Goal: Answer question/provide support: Share knowledge or assist other users

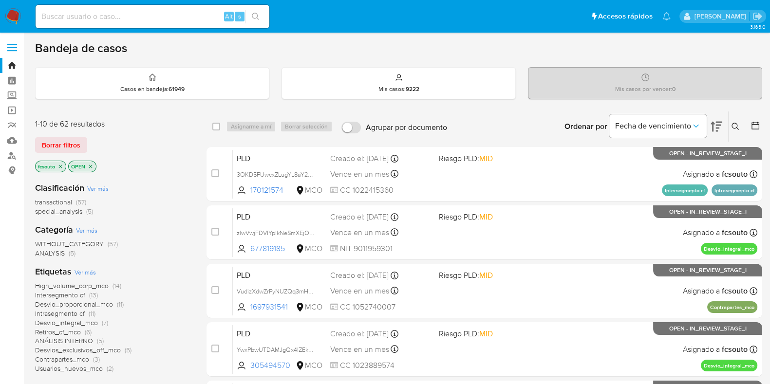
click at [130, 23] on div "Alt s" at bounding box center [153, 16] width 234 height 23
click at [133, 20] on input at bounding box center [153, 16] width 234 height 13
paste input "Bq6HFi8DahxCarmGdfHgnY2y"
type input "Bq6HFi8DahxCarmGdfHgnY2y"
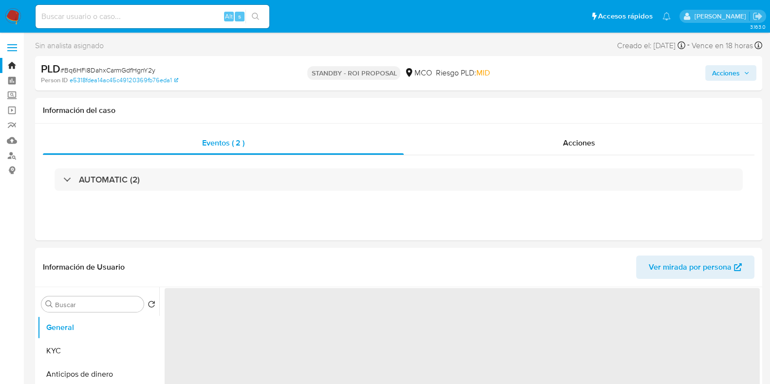
select select "10"
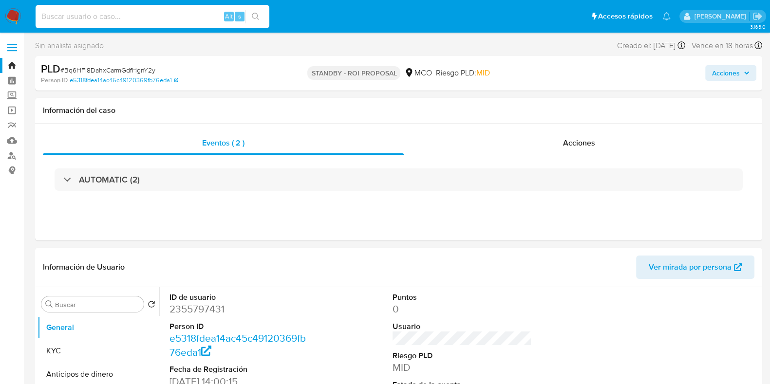
click at [88, 13] on input at bounding box center [153, 16] width 234 height 13
paste input "216893546"
type input "216893546"
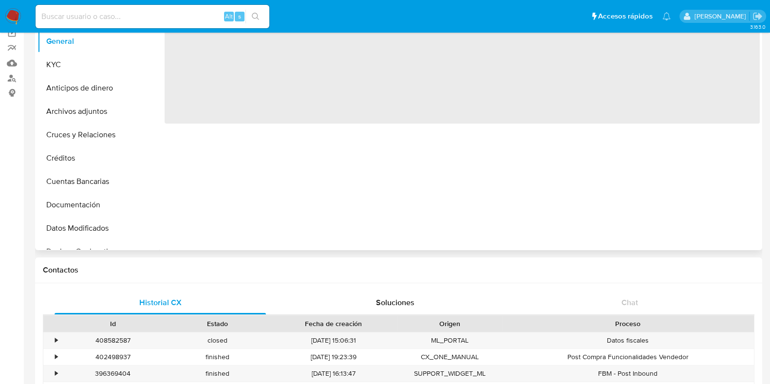
select select "10"
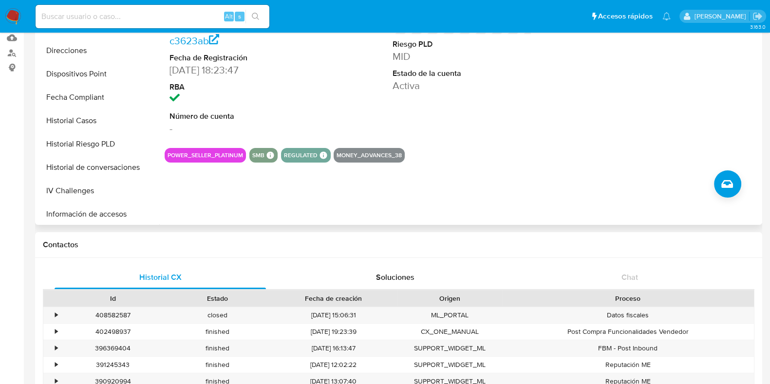
scroll to position [200, 0]
click at [93, 159] on button "Historial de conversaciones" at bounding box center [99, 166] width 122 height 23
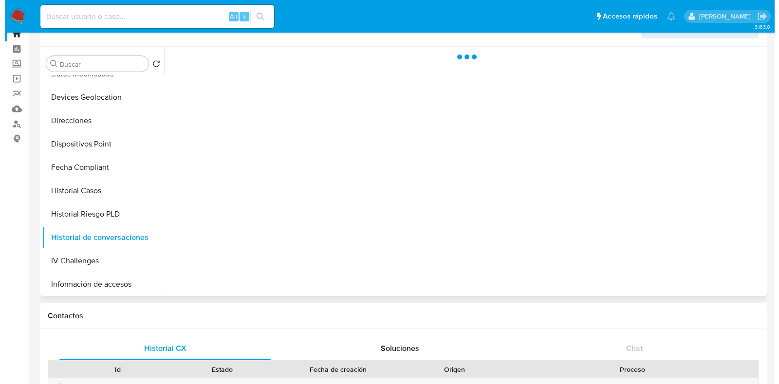
scroll to position [25, 0]
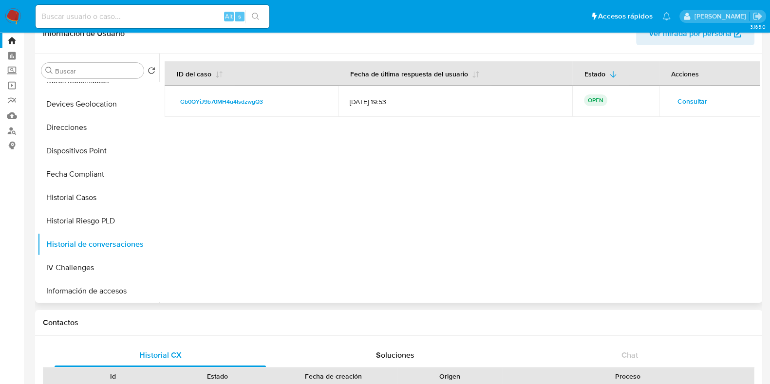
click at [700, 102] on span "Consultar" at bounding box center [692, 101] width 30 height 14
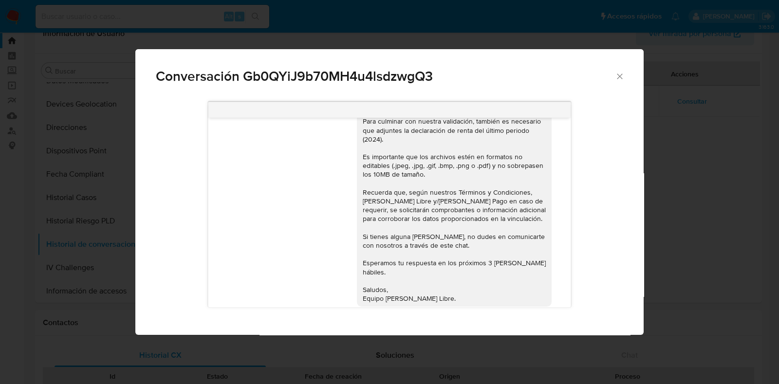
scroll to position [596, 0]
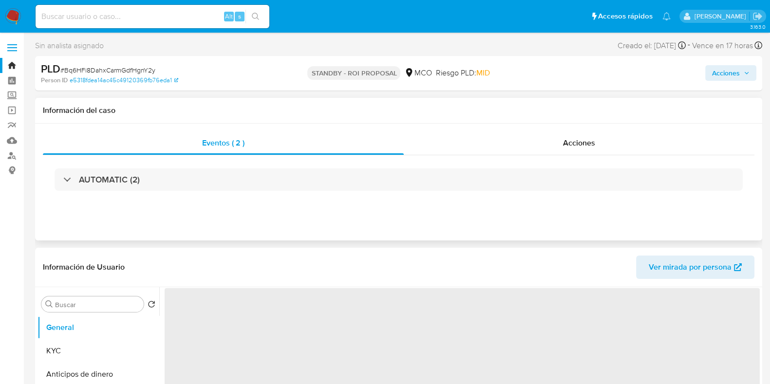
select select "10"
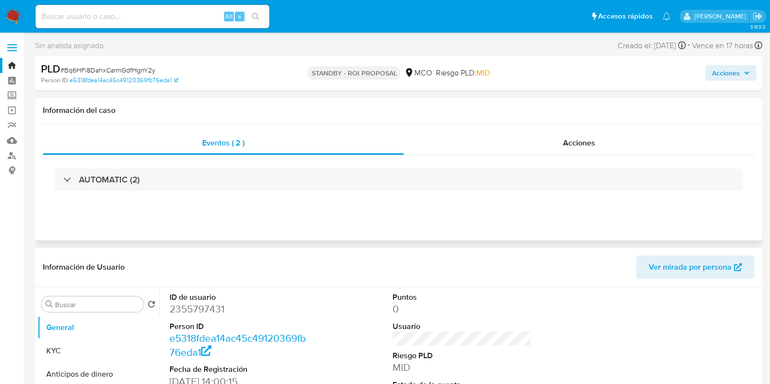
scroll to position [66, 0]
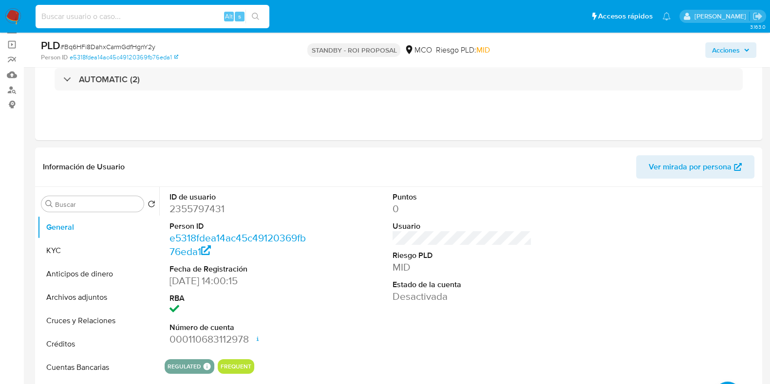
click at [155, 12] on input at bounding box center [153, 16] width 234 height 13
paste input "216893546"
type input "216893546"
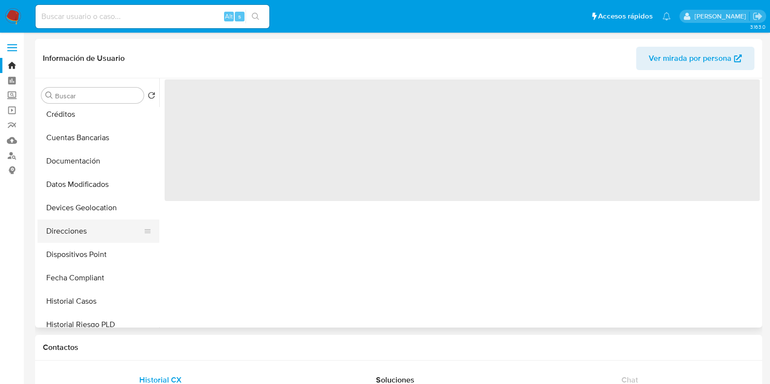
select select "10"
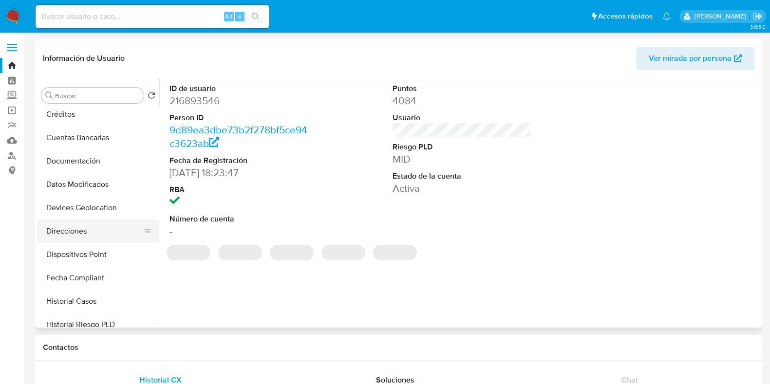
scroll to position [183, 0]
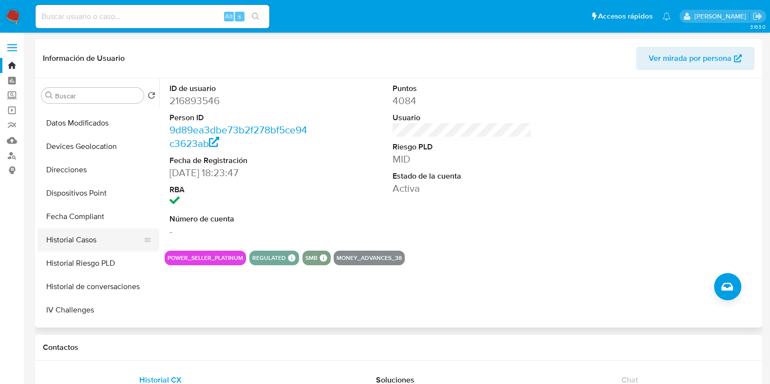
click at [92, 236] on button "Historial Casos" at bounding box center [95, 239] width 114 height 23
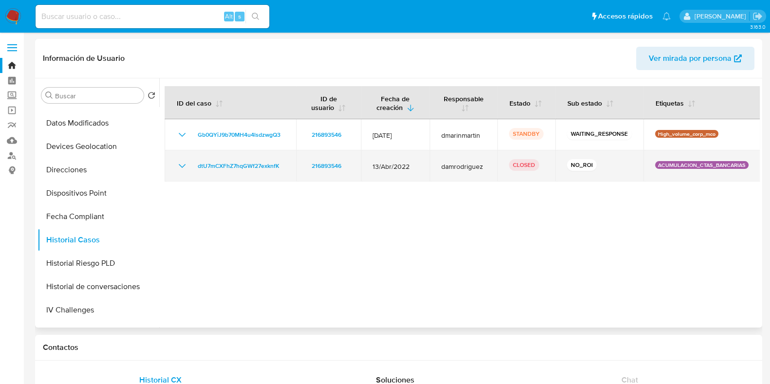
click at [180, 165] on icon "Mostrar/Ocultar" at bounding box center [182, 166] width 12 height 12
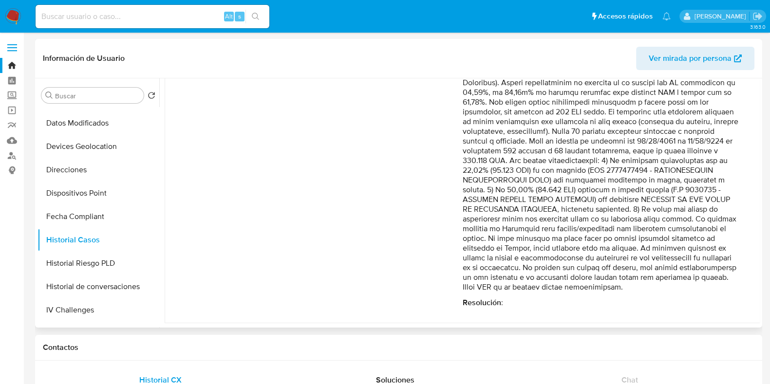
scroll to position [156, 0]
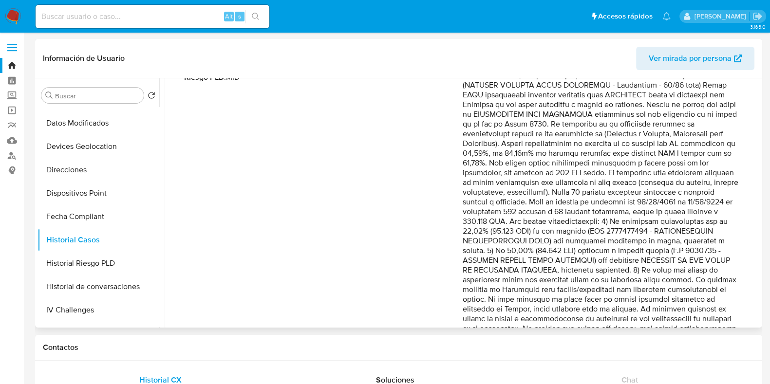
drag, startPoint x: 684, startPoint y: 258, endPoint x: 606, endPoint y: 266, distance: 78.8
click at [606, 266] on p "Comentario :" at bounding box center [602, 197] width 279 height 312
click at [619, 286] on p "Comentario :" at bounding box center [602, 197] width 279 height 312
drag, startPoint x: 604, startPoint y: 267, endPoint x: 656, endPoint y: 277, distance: 52.1
click at [656, 277] on p "Comentario :" at bounding box center [602, 197] width 279 height 312
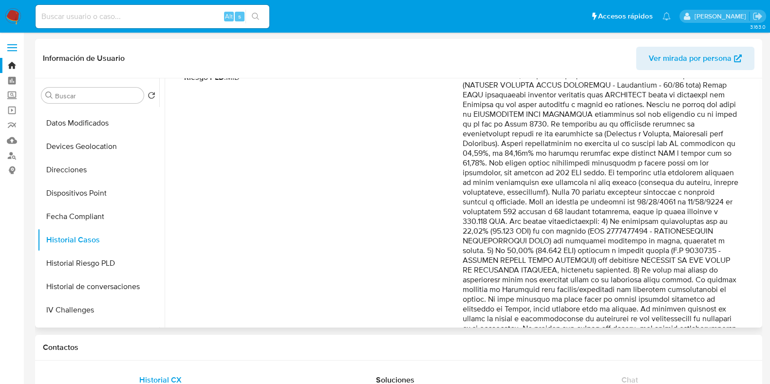
click at [647, 299] on p "Comentario :" at bounding box center [602, 197] width 279 height 312
drag, startPoint x: 471, startPoint y: 210, endPoint x: 550, endPoint y: 209, distance: 78.4
click at [550, 209] on p "Comentario :" at bounding box center [602, 197] width 279 height 312
drag, startPoint x: 526, startPoint y: 221, endPoint x: 546, endPoint y: 224, distance: 20.1
click at [546, 224] on p "Comentario :" at bounding box center [602, 197] width 279 height 312
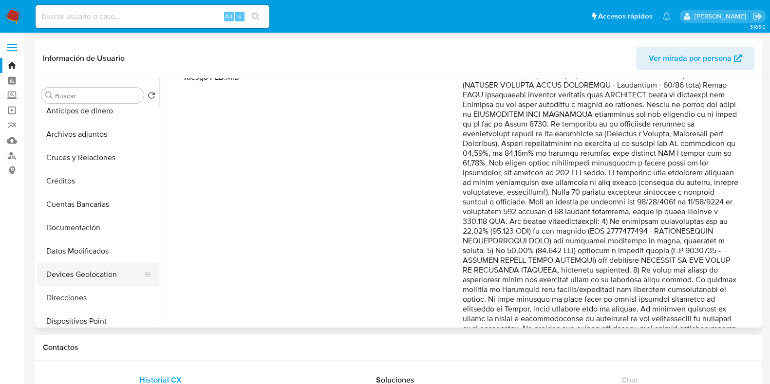
scroll to position [0, 0]
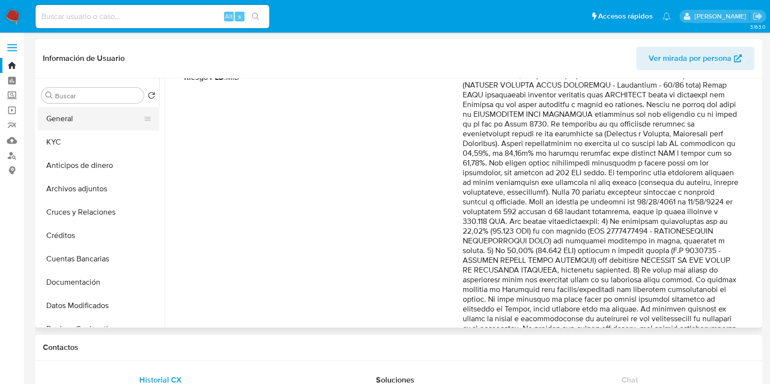
click at [107, 119] on button "General" at bounding box center [95, 118] width 114 height 23
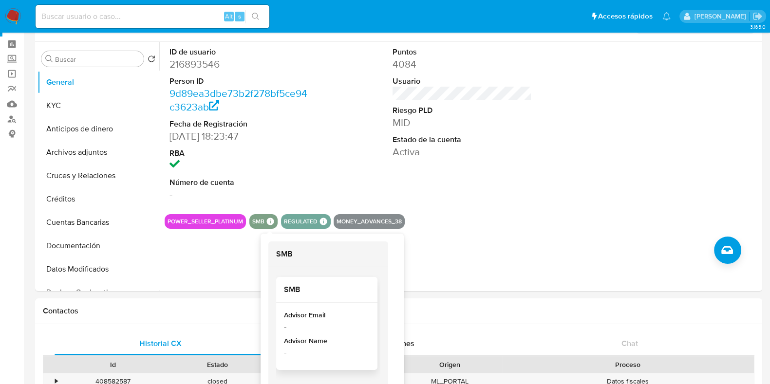
scroll to position [60, 0]
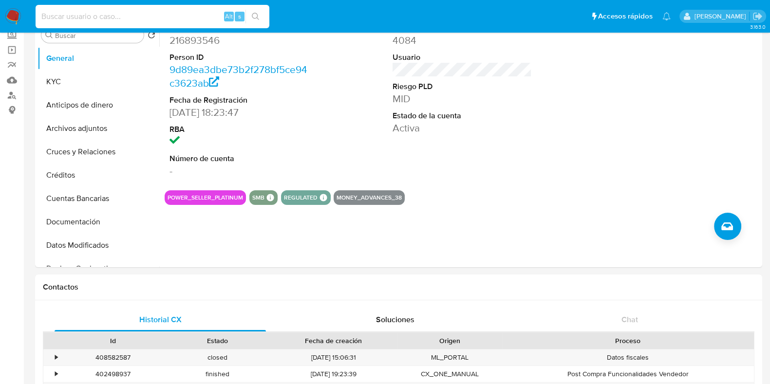
click at [110, 12] on input at bounding box center [153, 16] width 234 height 13
paste input "Bq6HFi8DahxCarmGdfHgnY2y"
type input "Bq6HFi8DahxCarmGdfHgnY2y"
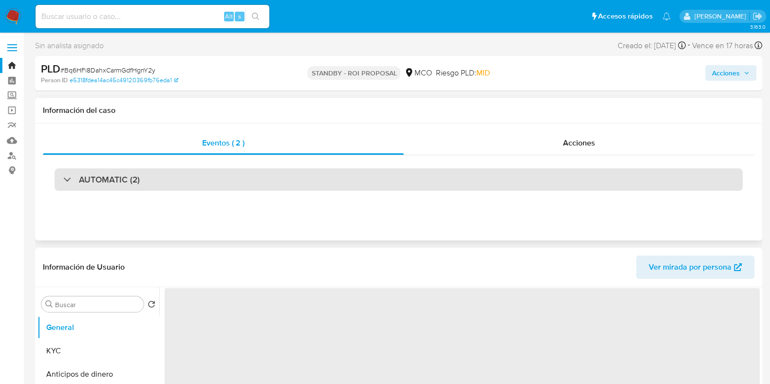
select select "10"
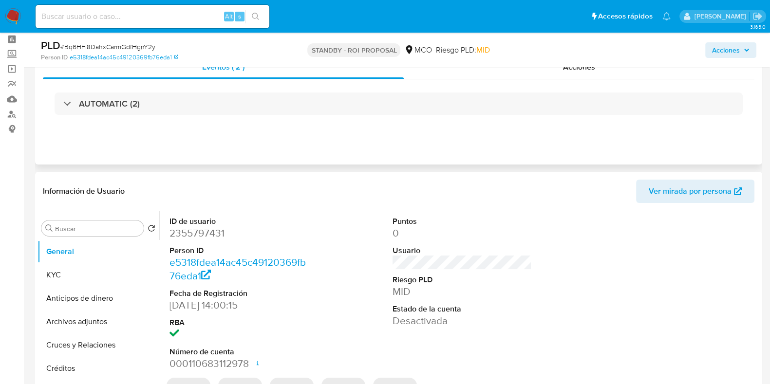
scroll to position [60, 0]
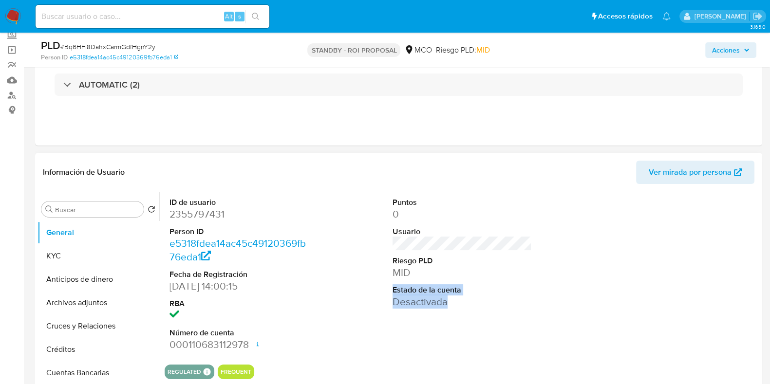
drag, startPoint x: 390, startPoint y: 291, endPoint x: 453, endPoint y: 303, distance: 64.5
click at [453, 303] on div "Puntos 0 Usuario Riesgo PLD MID Estado de la cuenta Desactivada" at bounding box center [462, 274] width 149 height 165
click at [464, 312] on div "Puntos 0 Usuario Riesgo PLD MID Estado de la cuenta Desactivada" at bounding box center [462, 274] width 149 height 165
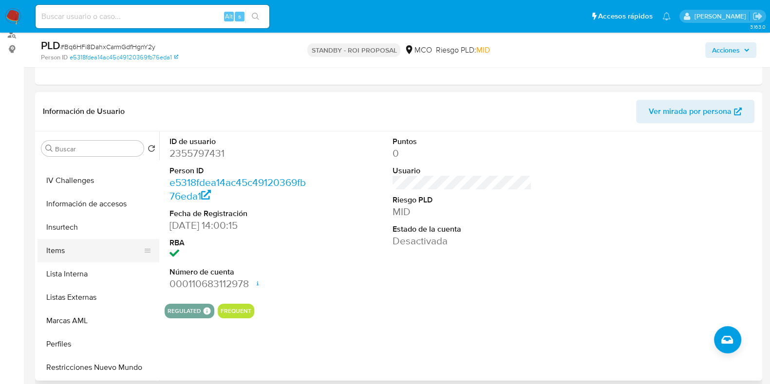
scroll to position [426, 0]
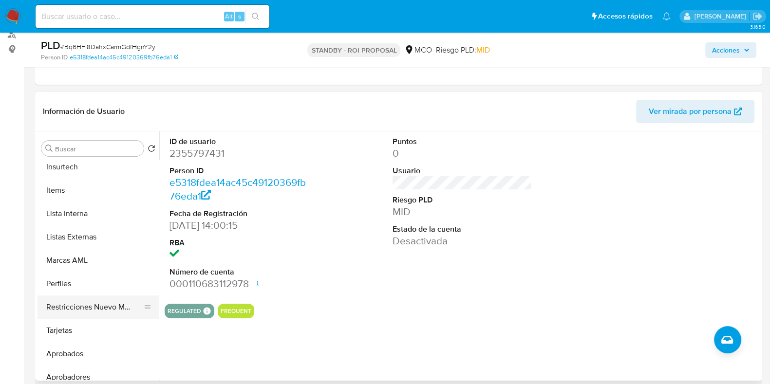
click at [105, 308] on button "Restricciones Nuevo Mundo" at bounding box center [95, 307] width 114 height 23
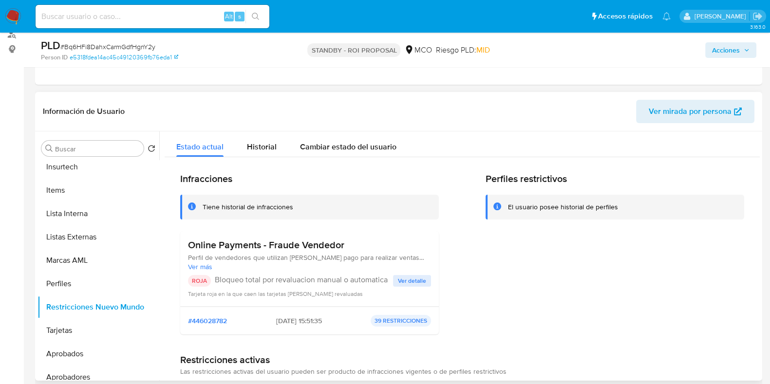
click at [399, 276] on span "Ver detalle" at bounding box center [412, 281] width 28 height 10
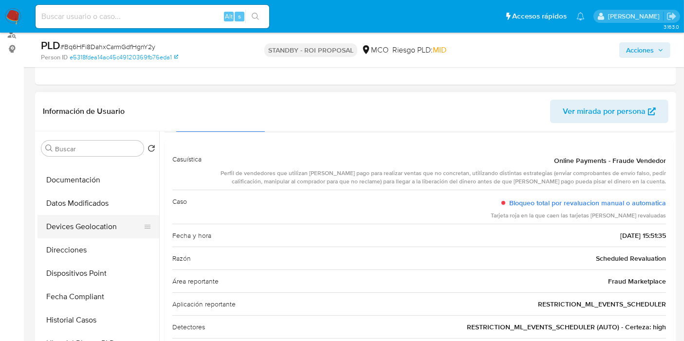
scroll to position [47, 0]
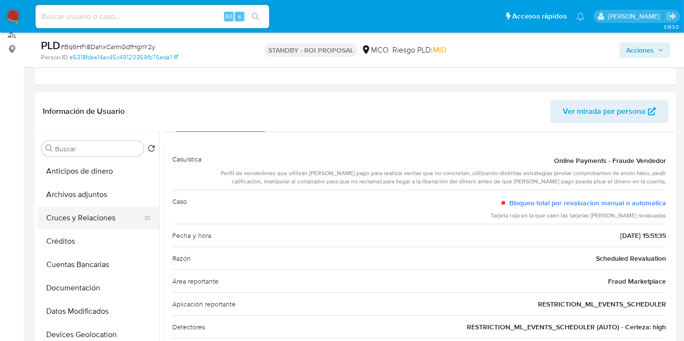
click at [87, 218] on button "Cruces y Relaciones" at bounding box center [95, 217] width 114 height 23
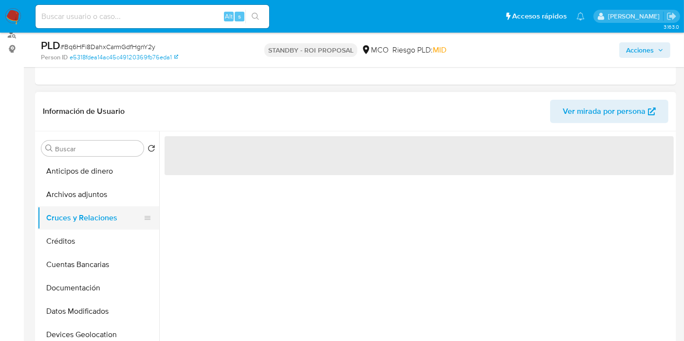
scroll to position [0, 0]
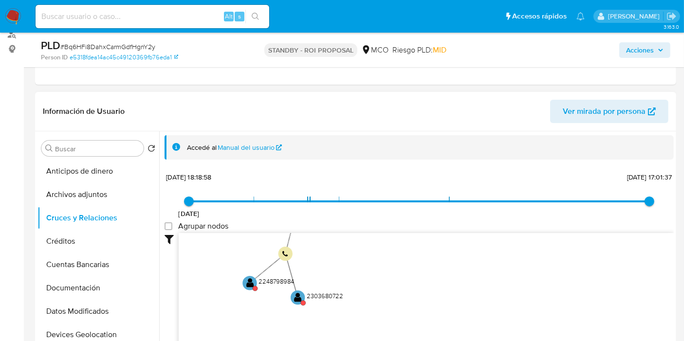
drag, startPoint x: 332, startPoint y: 257, endPoint x: 441, endPoint y: 331, distance: 131.7
click at [441, 331] on icon "device-67e866b33640050e5c2a40b0  device-67e7134409f383197bd07fdf  device-67e7…" at bounding box center [426, 303] width 495 height 141
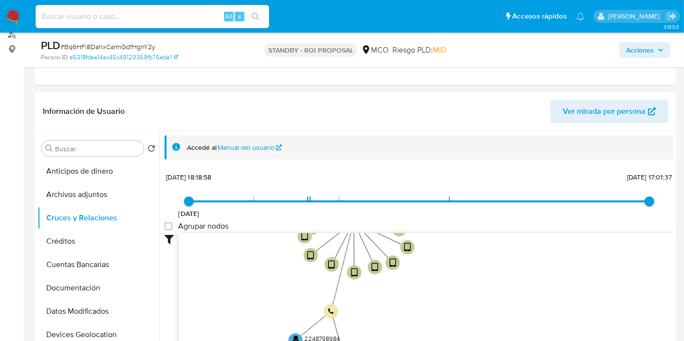
drag, startPoint x: 435, startPoint y: 266, endPoint x: 452, endPoint y: 287, distance: 26.9
click at [456, 289] on icon "device-67e866b33640050e5c2a40b0  device-67e7134409f383197bd07fdf  device-67e7…" at bounding box center [426, 303] width 495 height 141
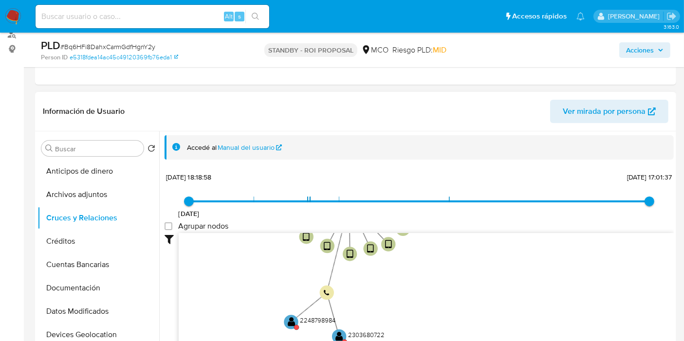
drag, startPoint x: 447, startPoint y: 283, endPoint x: 446, endPoint y: 258, distance: 25.3
click at [446, 258] on icon "device-67e866b33640050e5c2a40b0  device-67e7134409f383197bd07fdf  device-67e7…" at bounding box center [426, 303] width 495 height 141
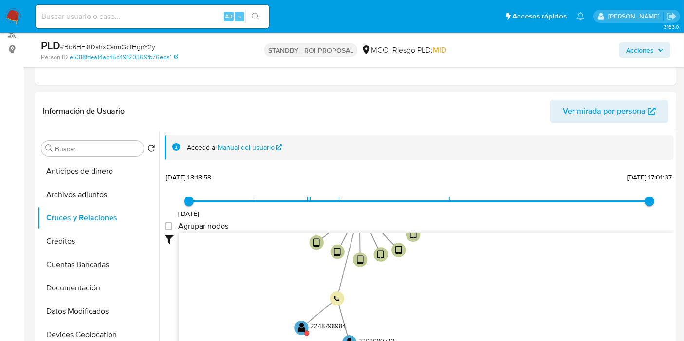
drag, startPoint x: 412, startPoint y: 266, endPoint x: 421, endPoint y: 292, distance: 27.4
click at [421, 292] on icon "device-67e866b33640050e5c2a40b0  device-67e7134409f383197bd07fdf  device-67e7…" at bounding box center [426, 303] width 495 height 141
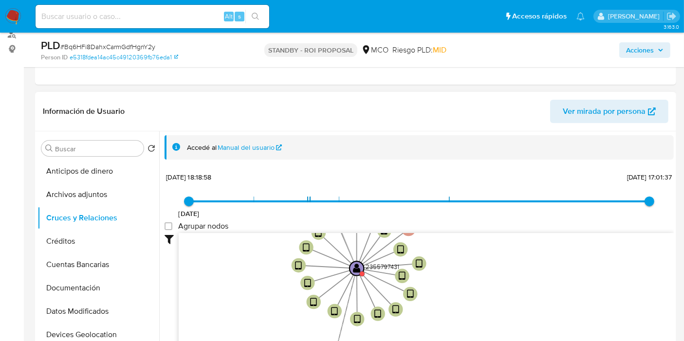
drag, startPoint x: 468, startPoint y: 248, endPoint x: 465, endPoint y: 305, distance: 57.1
click at [465, 305] on icon "device-67e866b33640050e5c2a40b0  device-67e7134409f383197bd07fdf  device-67e7…" at bounding box center [426, 303] width 495 height 141
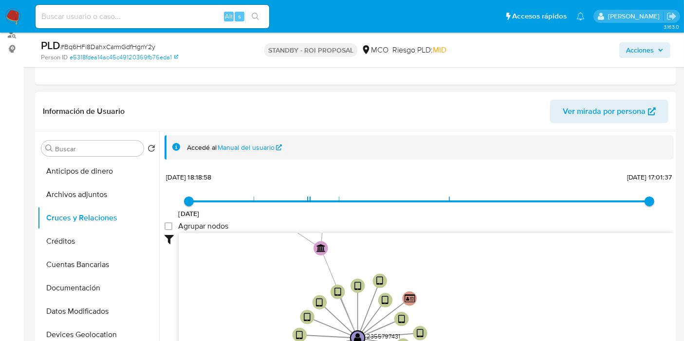
drag, startPoint x: 476, startPoint y: 278, endPoint x: 476, endPoint y: 299, distance: 20.9
click at [476, 300] on icon "device-67e866b33640050e5c2a40b0  device-67e7134409f383197bd07fdf  device-67e7…" at bounding box center [426, 303] width 495 height 141
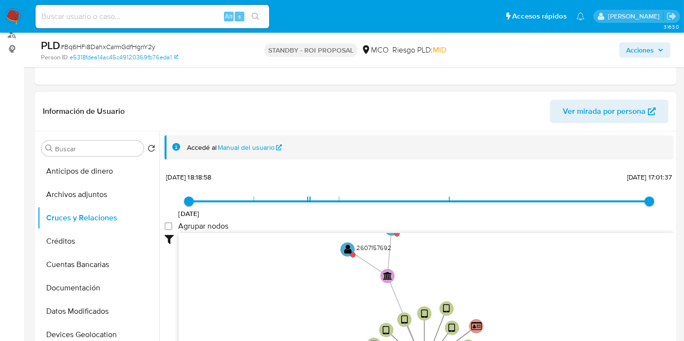
drag, startPoint x: 452, startPoint y: 247, endPoint x: 458, endPoint y: 297, distance: 50.5
click at [518, 274] on icon "device-67e866b33640050e5c2a40b0  device-67e7134409f383197bd07fdf  device-67e7…" at bounding box center [426, 303] width 495 height 141
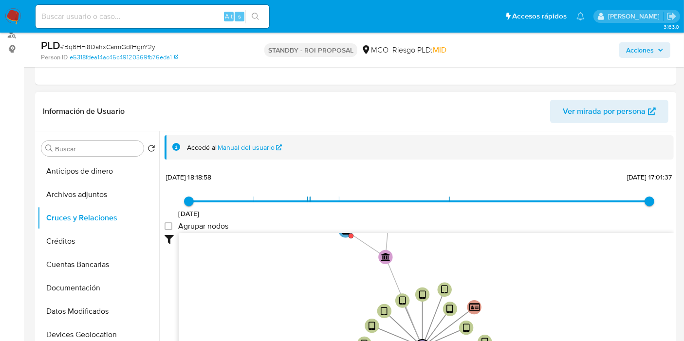
drag, startPoint x: 458, startPoint y: 259, endPoint x: 457, endPoint y: 238, distance: 21.0
click at [457, 238] on icon "device-67e866b33640050e5c2a40b0  device-67e7134409f383197bd07fdf  device-67e7…" at bounding box center [426, 303] width 495 height 141
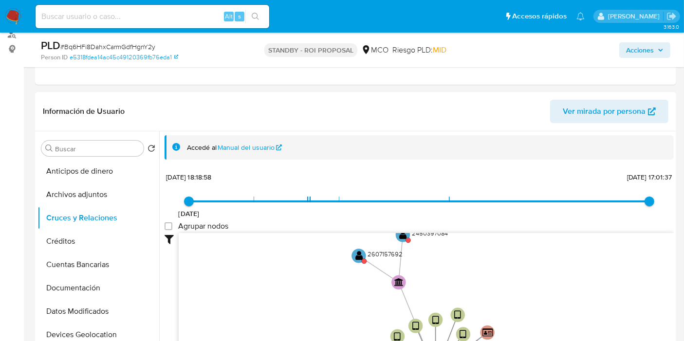
drag, startPoint x: 412, startPoint y: 240, endPoint x: 427, endPoint y: 272, distance: 35.5
click at [427, 272] on icon "device-67e866b33640050e5c2a40b0  device-67e7134409f383197bd07fdf  device-67e7…" at bounding box center [426, 303] width 495 height 141
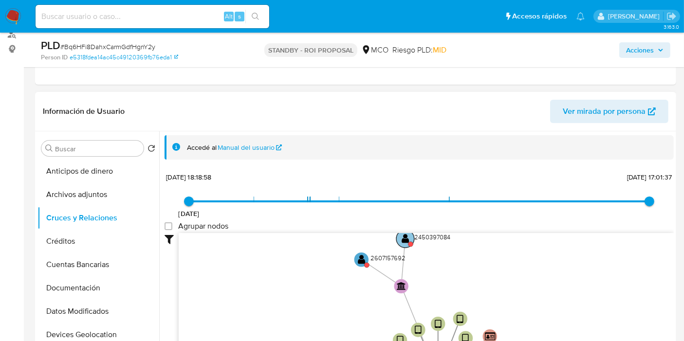
click at [402, 243] on text "" at bounding box center [406, 239] width 8 height 10
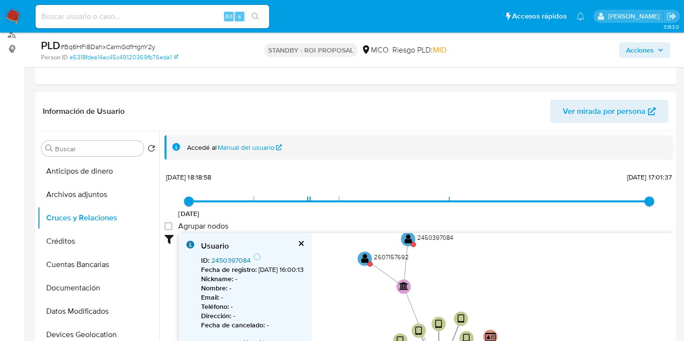
click at [231, 258] on link "2450397084" at bounding box center [230, 261] width 39 height 10
click at [365, 262] on text "" at bounding box center [365, 259] width 8 height 10
click at [227, 259] on link "2607157692" at bounding box center [229, 261] width 37 height 10
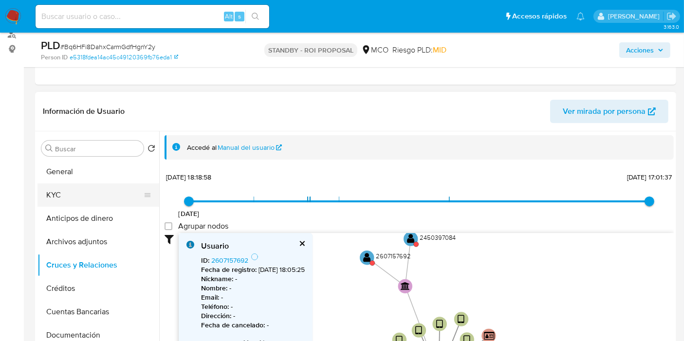
click at [60, 194] on button "KYC" at bounding box center [95, 195] width 114 height 23
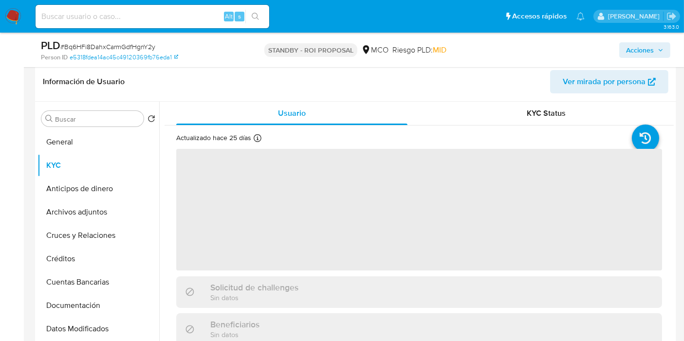
scroll to position [175, 0]
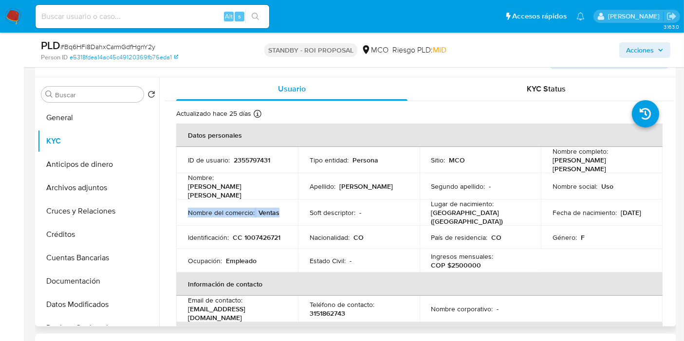
drag, startPoint x: 285, startPoint y: 203, endPoint x: 189, endPoint y: 203, distance: 96.4
click at [189, 203] on td "Nombre del comercio : Ventas" at bounding box center [237, 213] width 122 height 26
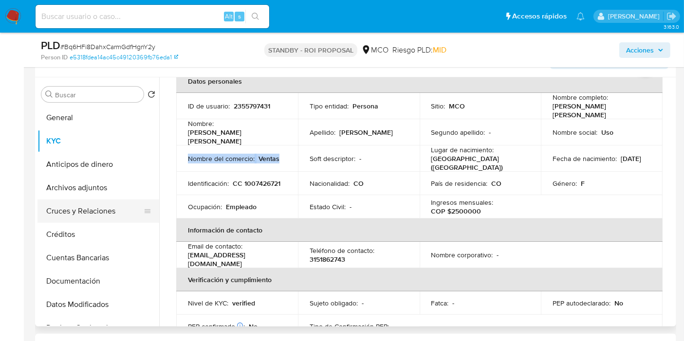
scroll to position [54, 0]
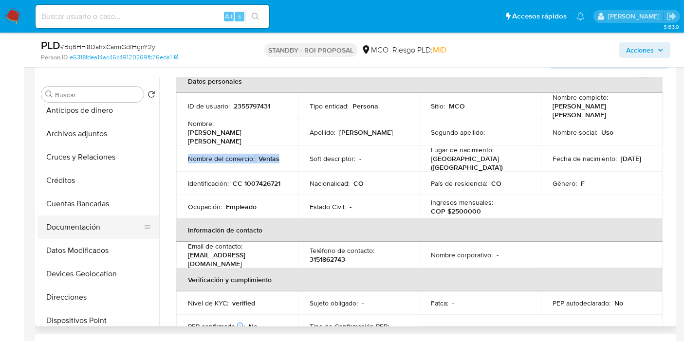
click at [110, 227] on button "Documentación" at bounding box center [95, 227] width 114 height 23
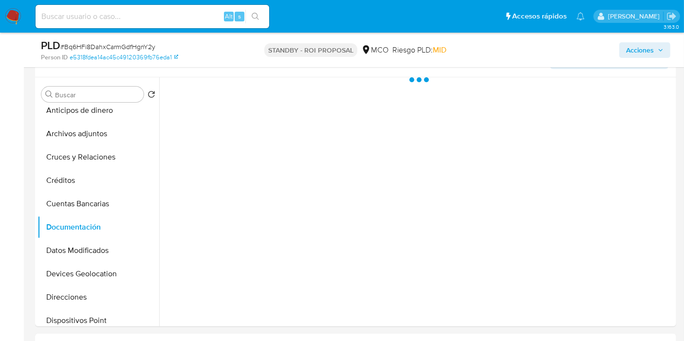
scroll to position [0, 0]
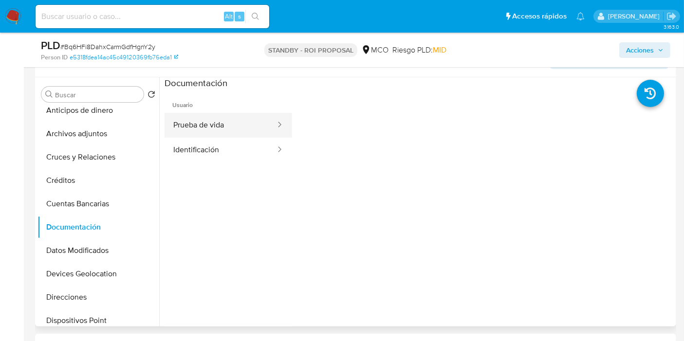
click at [233, 127] on button "Prueba de vida" at bounding box center [221, 125] width 112 height 25
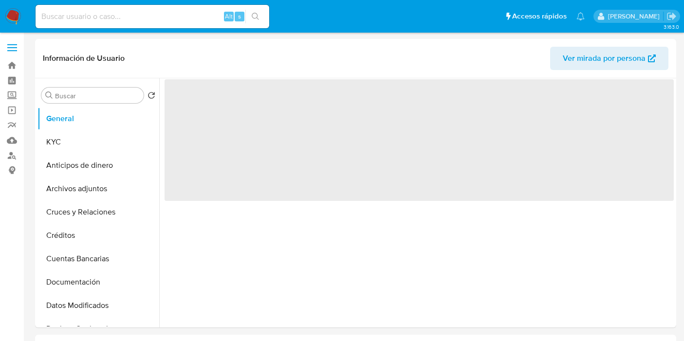
select select "10"
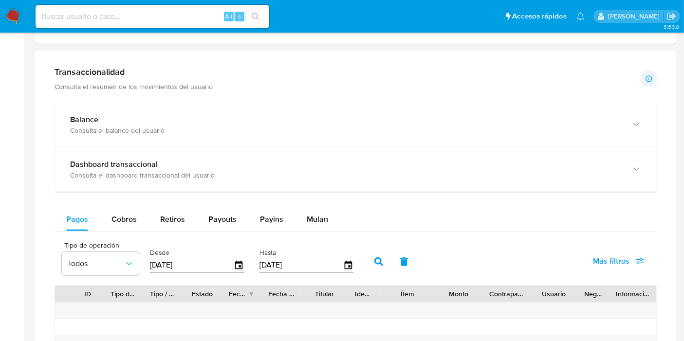
scroll to position [487, 0]
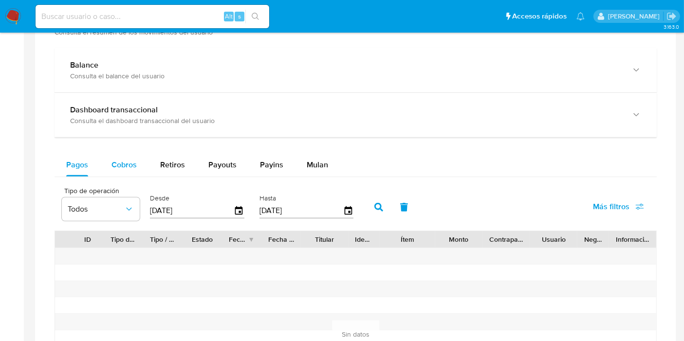
click at [118, 159] on span "Cobros" at bounding box center [124, 164] width 25 height 11
select select "10"
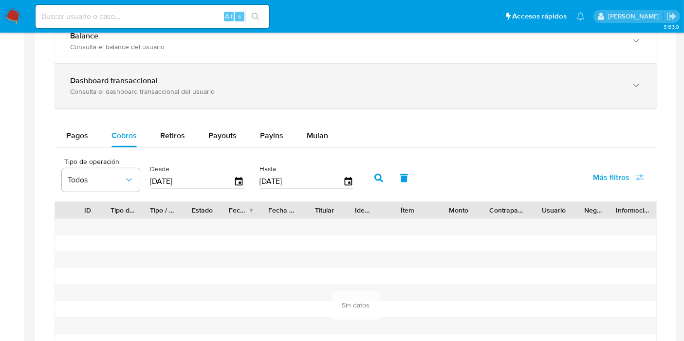
scroll to position [541, 0]
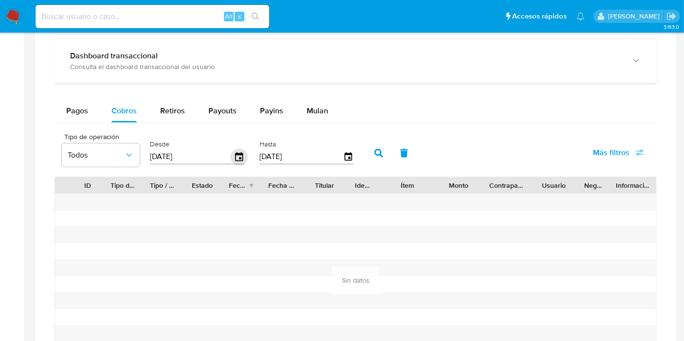
click at [237, 154] on icon "button" at bounding box center [239, 157] width 17 height 17
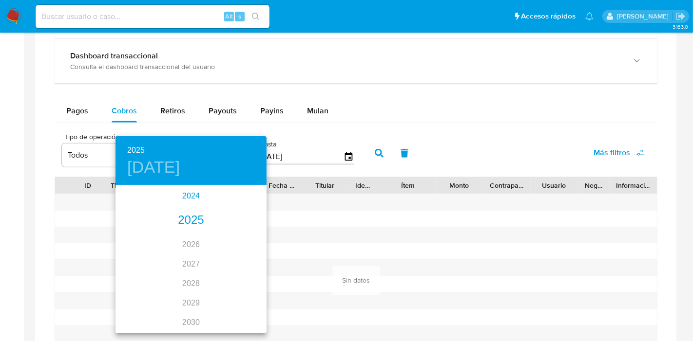
click at [190, 198] on div "2024" at bounding box center [190, 196] width 151 height 19
click at [187, 316] on div "nov." at bounding box center [191, 314] width 50 height 37
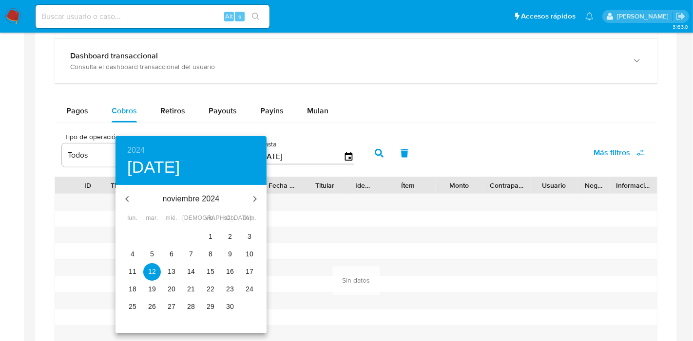
click at [171, 269] on p "13" at bounding box center [172, 272] width 8 height 10
type input "13/11/2024"
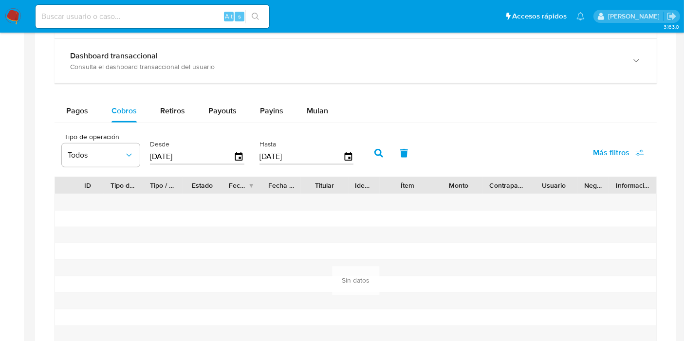
click at [371, 144] on button "button" at bounding box center [378, 153] width 25 height 23
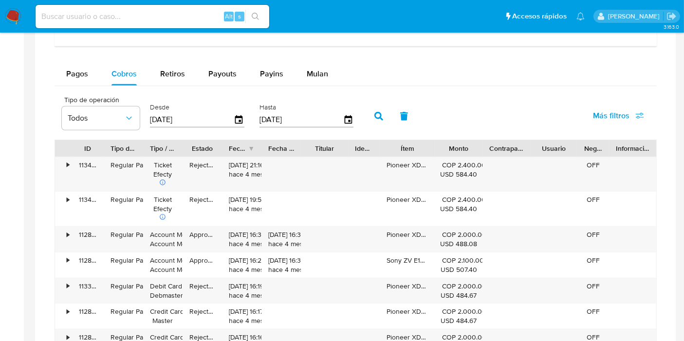
scroll to position [595, 0]
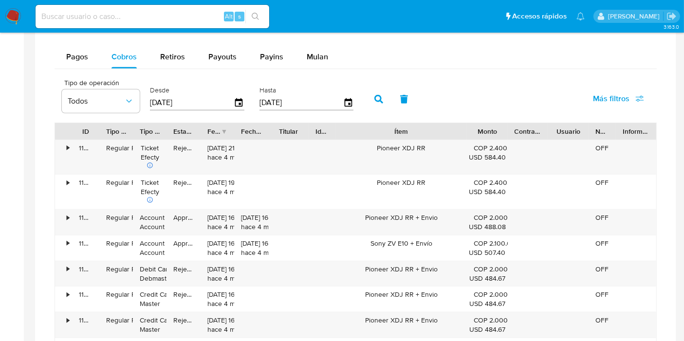
drag, startPoint x: 434, startPoint y: 129, endPoint x: 510, endPoint y: 127, distance: 76.0
click at [510, 127] on div "ID Tipo de operación Tipo / Método Estado Fecha de creación Fecha de aprobación…" at bounding box center [355, 131] width 601 height 17
drag, startPoint x: 446, startPoint y: 239, endPoint x: 445, endPoint y: 214, distance: 24.9
click at [445, 214] on div "• 113494647468 Regular Payment Ticket Efecty Rejected 31/05/2025 21:16:54 hace …" at bounding box center [356, 278] width 602 height 276
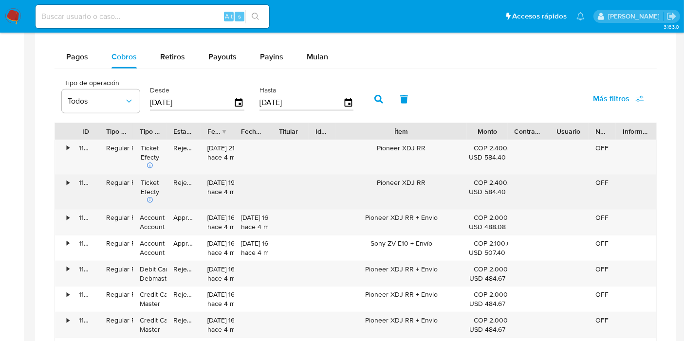
click at [441, 202] on div "Pioneer XDJ RR" at bounding box center [401, 192] width 131 height 35
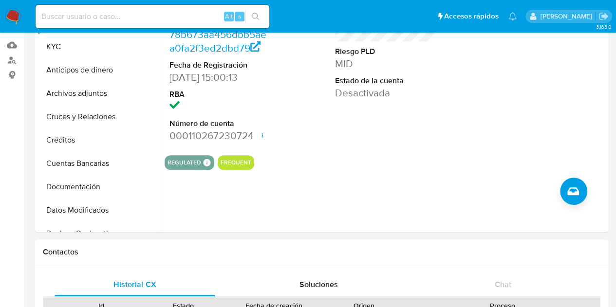
scroll to position [11, 0]
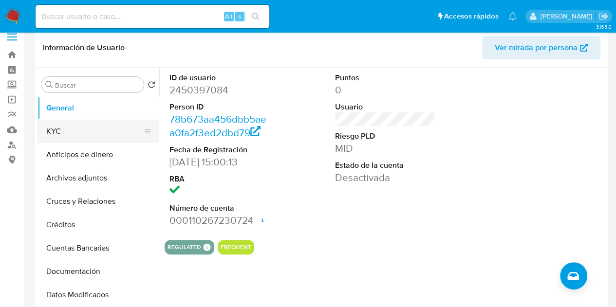
click at [73, 131] on button "KYC" at bounding box center [95, 131] width 114 height 23
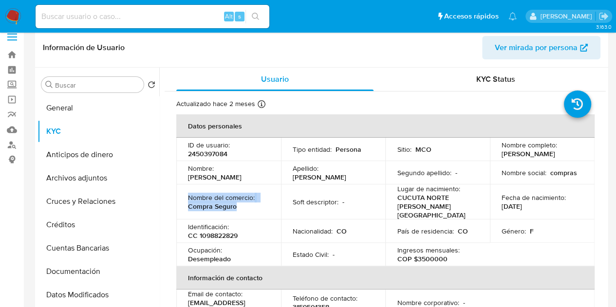
drag, startPoint x: 186, startPoint y: 196, endPoint x: 238, endPoint y: 210, distance: 54.1
click at [238, 210] on td "Nombre del comercio : Compra Seguro" at bounding box center [228, 202] width 105 height 35
click at [244, 208] on div "Nombre del comercio : Compra Seguro" at bounding box center [228, 202] width 81 height 18
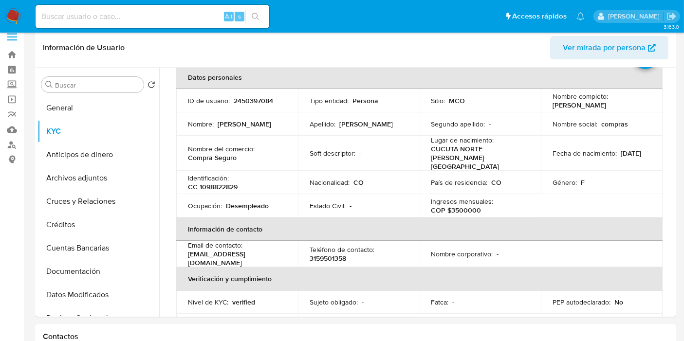
scroll to position [49, 0]
click at [93, 265] on button "Documentación" at bounding box center [95, 271] width 114 height 23
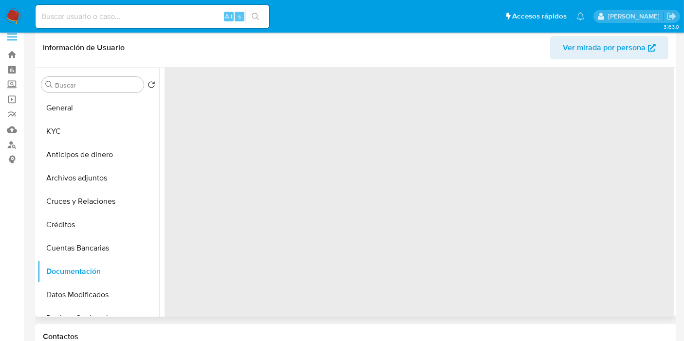
scroll to position [0, 0]
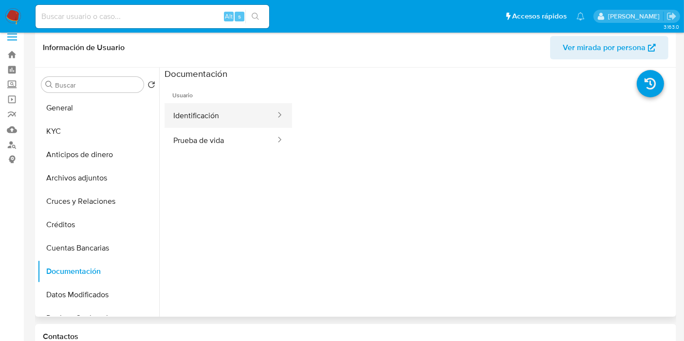
click at [208, 108] on button "Identificación" at bounding box center [221, 115] width 112 height 25
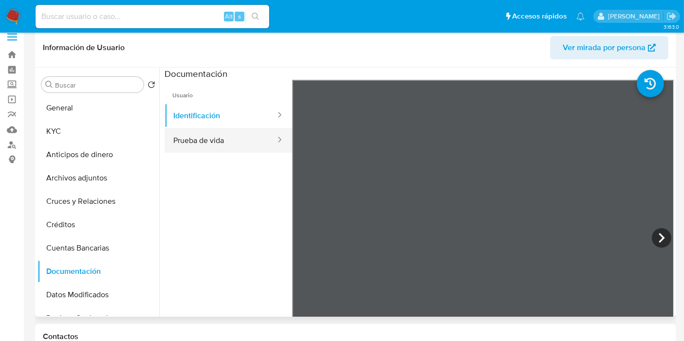
click at [212, 131] on button "Prueba de vida" at bounding box center [221, 140] width 112 height 25
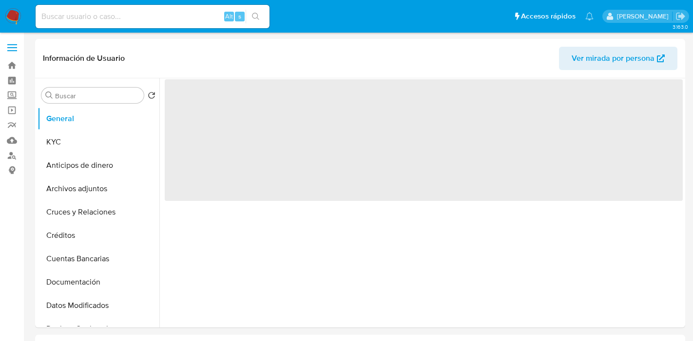
select select "10"
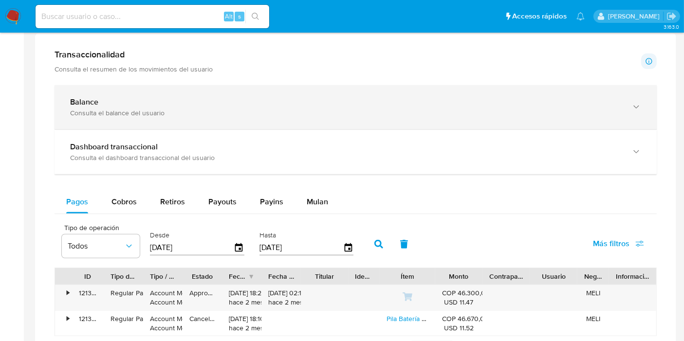
scroll to position [487, 0]
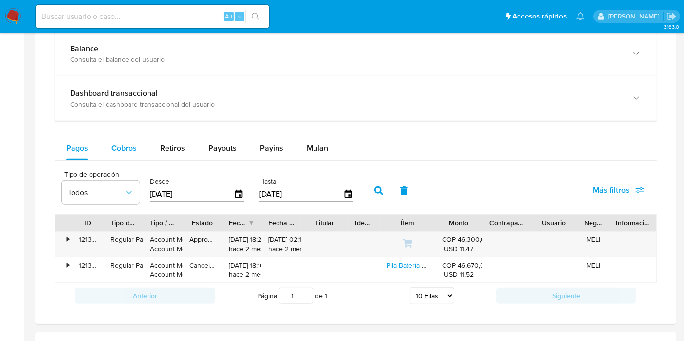
click at [114, 147] on span "Cobros" at bounding box center [124, 148] width 25 height 11
select select "10"
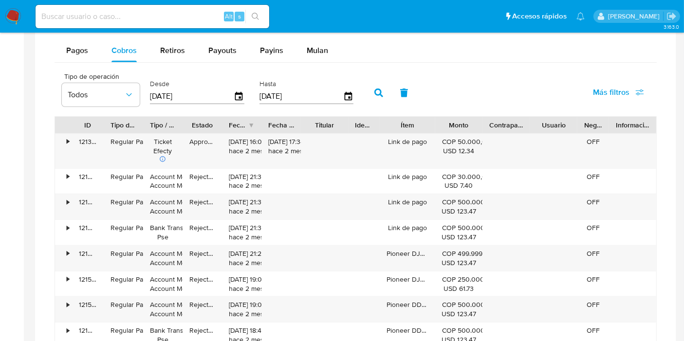
scroll to position [595, 0]
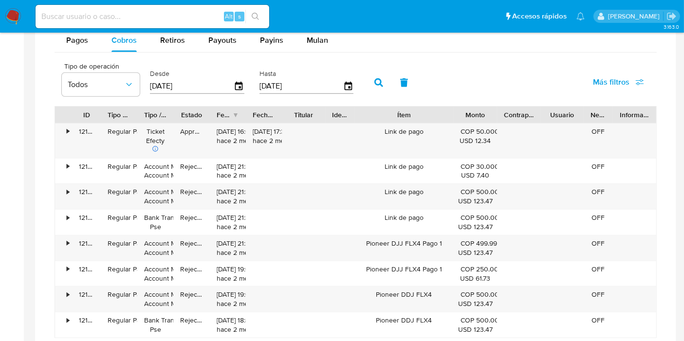
drag, startPoint x: 432, startPoint y: 111, endPoint x: 477, endPoint y: 108, distance: 45.4
click at [477, 108] on div "ID Tipo de operación Tipo / Método Estado Fecha de creación Fecha de aprobación…" at bounding box center [355, 115] width 601 height 17
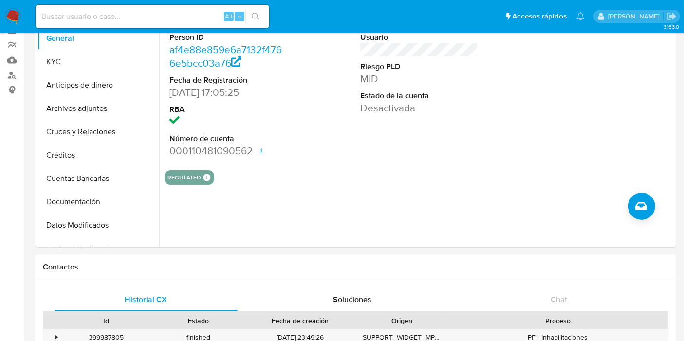
scroll to position [54, 0]
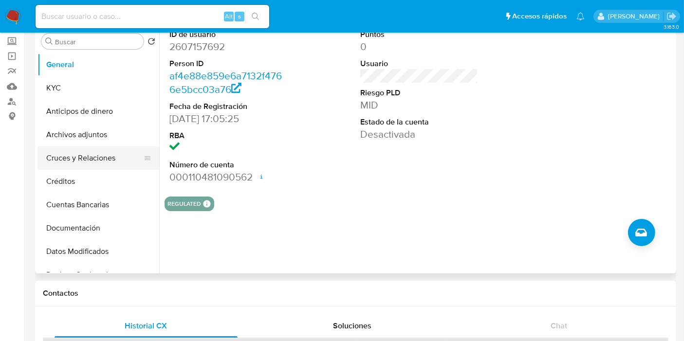
click at [83, 155] on button "Cruces y Relaciones" at bounding box center [95, 158] width 114 height 23
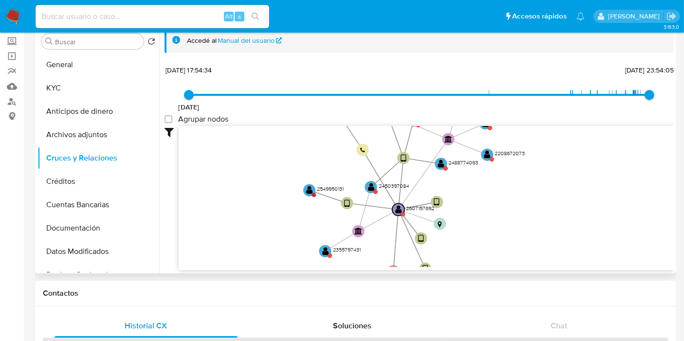
drag, startPoint x: 487, startPoint y: 169, endPoint x: 492, endPoint y: 194, distance: 24.9
click at [492, 194] on icon "device-68921e08c6294341129b79ee  device-67db0b9aadf6817dc084a851  device-67d7…" at bounding box center [426, 196] width 495 height 141
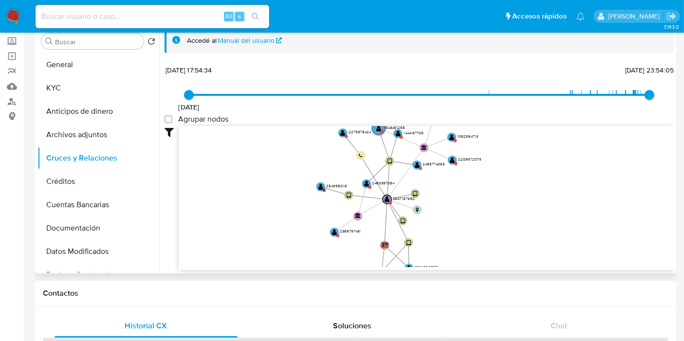
drag, startPoint x: 486, startPoint y: 206, endPoint x: 452, endPoint y: 203, distance: 34.3
click at [452, 203] on icon "device-68921e08c6294341129b79ee  device-67db0b9aadf6817dc084a851  device-67d7…" at bounding box center [426, 196] width 495 height 141
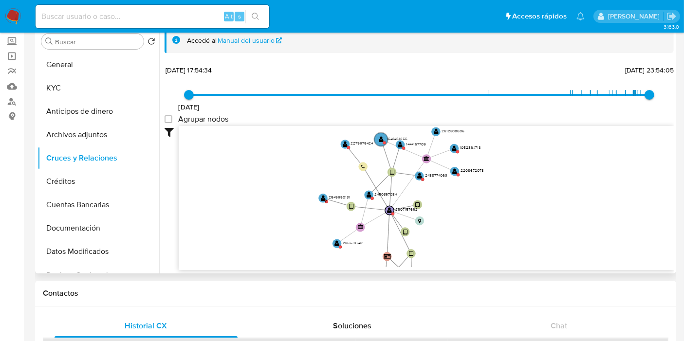
drag, startPoint x: 469, startPoint y: 189, endPoint x: 471, endPoint y: 201, distance: 11.5
click at [471, 201] on icon "device-68921e08c6294341129b79ee  device-67db0b9aadf6817dc084a851  device-67d7…" at bounding box center [426, 196] width 495 height 141
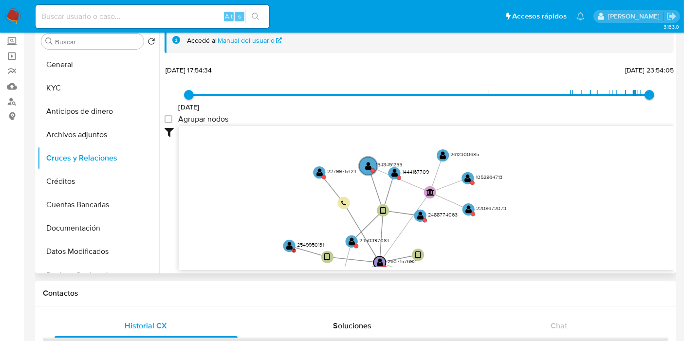
drag, startPoint x: 442, startPoint y: 166, endPoint x: 453, endPoint y: 221, distance: 55.7
click at [453, 221] on icon "device-68921e08c6294341129b79ee  device-67db0b9aadf6817dc084a851  device-67d7…" at bounding box center [426, 196] width 495 height 141
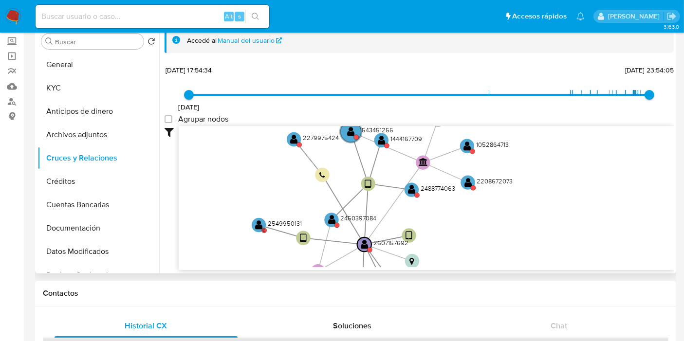
drag, startPoint x: 352, startPoint y: 200, endPoint x: 347, endPoint y: 157, distance: 42.6
click at [339, 155] on icon "device-68921e08c6294341129b79ee  device-67db0b9aadf6817dc084a851  device-67d7…" at bounding box center [426, 196] width 495 height 141
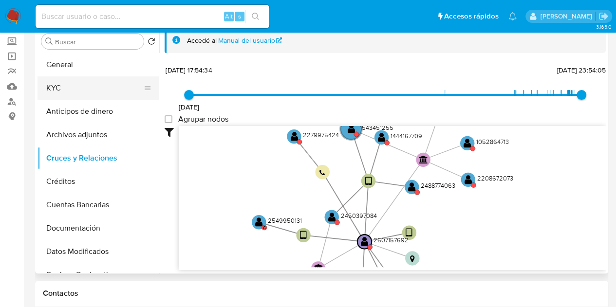
click at [83, 86] on button "KYC" at bounding box center [95, 87] width 114 height 23
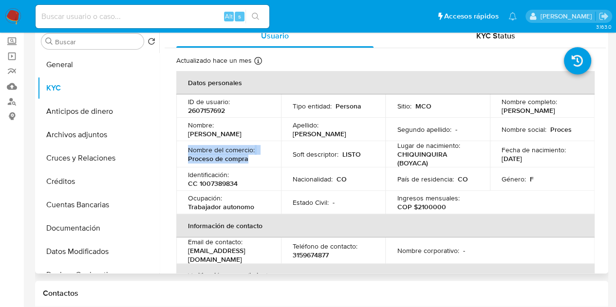
drag, startPoint x: 185, startPoint y: 152, endPoint x: 249, endPoint y: 162, distance: 65.0
click at [249, 162] on td "Nombre del comercio : Proceso de compra" at bounding box center [228, 154] width 105 height 26
click at [255, 168] on td "Nombre del comercio : Proceso de compra" at bounding box center [228, 154] width 105 height 26
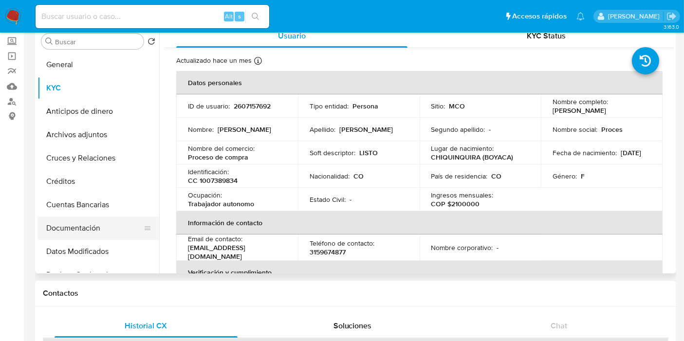
click at [97, 222] on button "Documentación" at bounding box center [95, 228] width 114 height 23
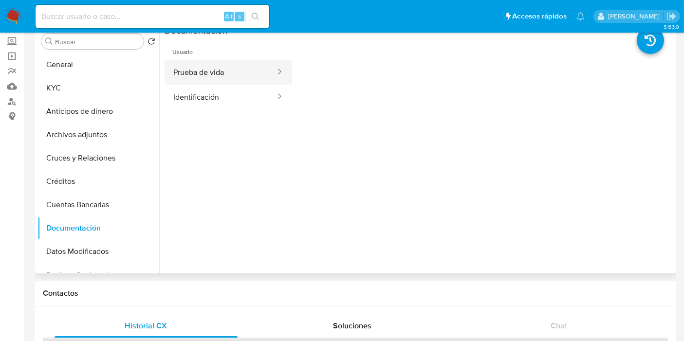
click at [216, 69] on button "Prueba de vida" at bounding box center [221, 72] width 112 height 25
